Goal: Find specific page/section

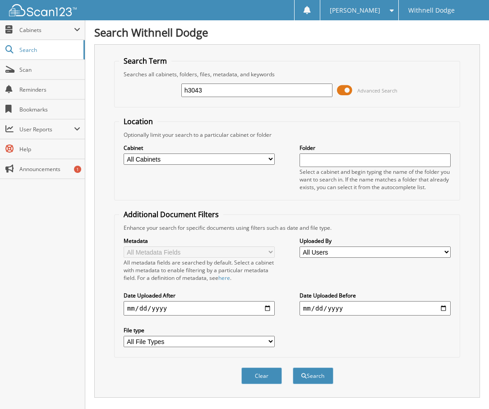
drag, startPoint x: 217, startPoint y: 88, endPoint x: 146, endPoint y: 92, distance: 71.4
click at [147, 92] on div "h3043 Advanced Search" at bounding box center [287, 90] width 337 height 24
type input "H4933A"
click at [293, 367] on button "Search" at bounding box center [313, 375] width 41 height 17
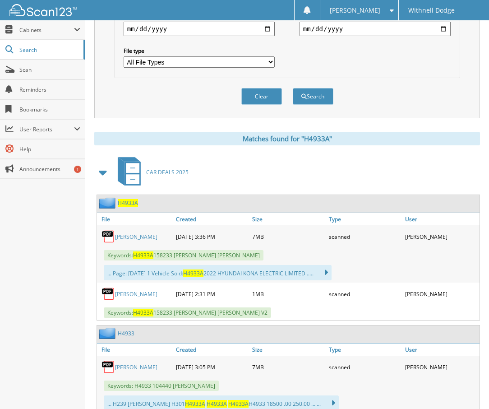
scroll to position [311, 0]
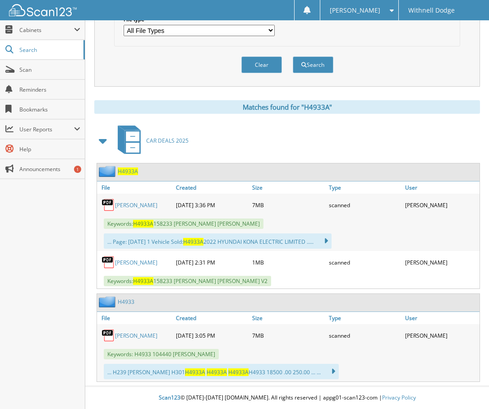
click at [140, 207] on link "[PERSON_NAME]" at bounding box center [136, 205] width 42 height 8
